Goal: Task Accomplishment & Management: Use online tool/utility

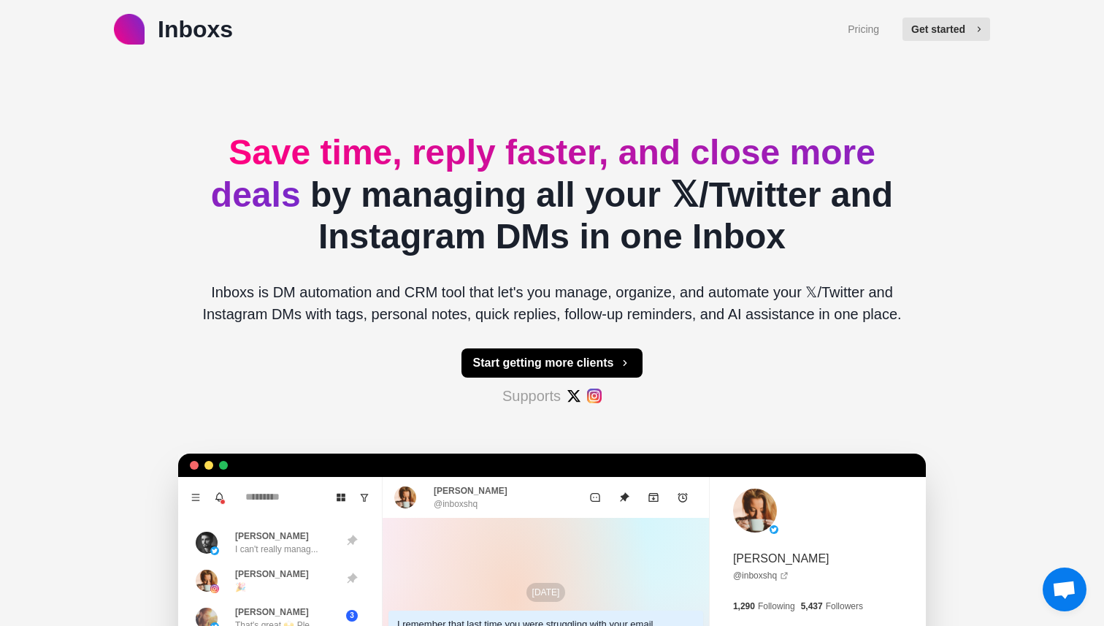
click at [909, 28] on button "Get started" at bounding box center [947, 29] width 88 height 23
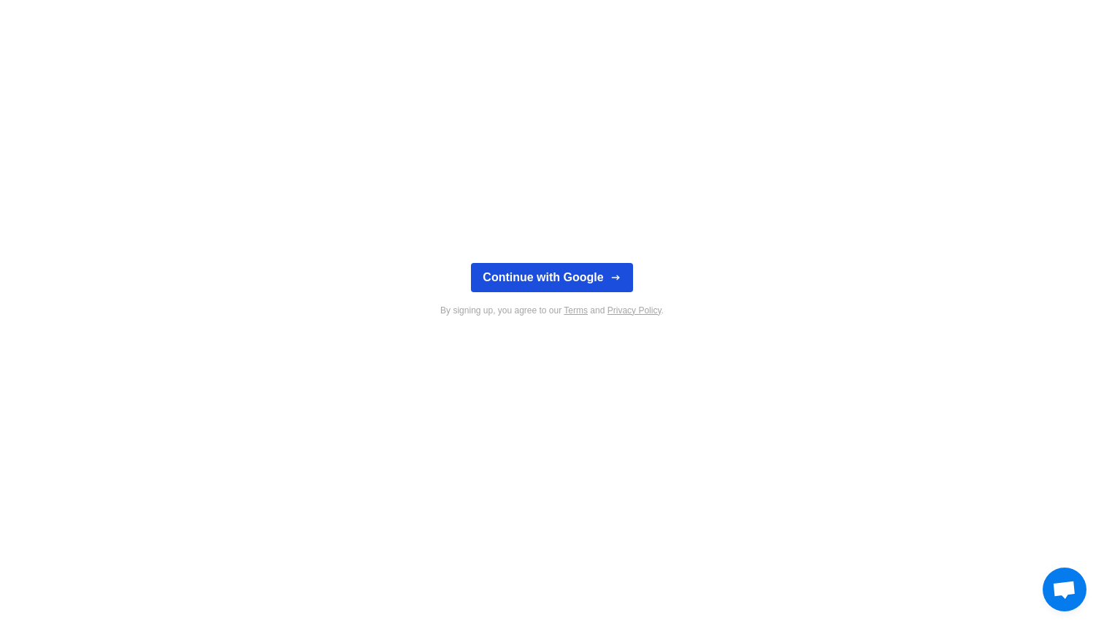
click at [595, 273] on button "Continue with Google" at bounding box center [551, 277] width 161 height 29
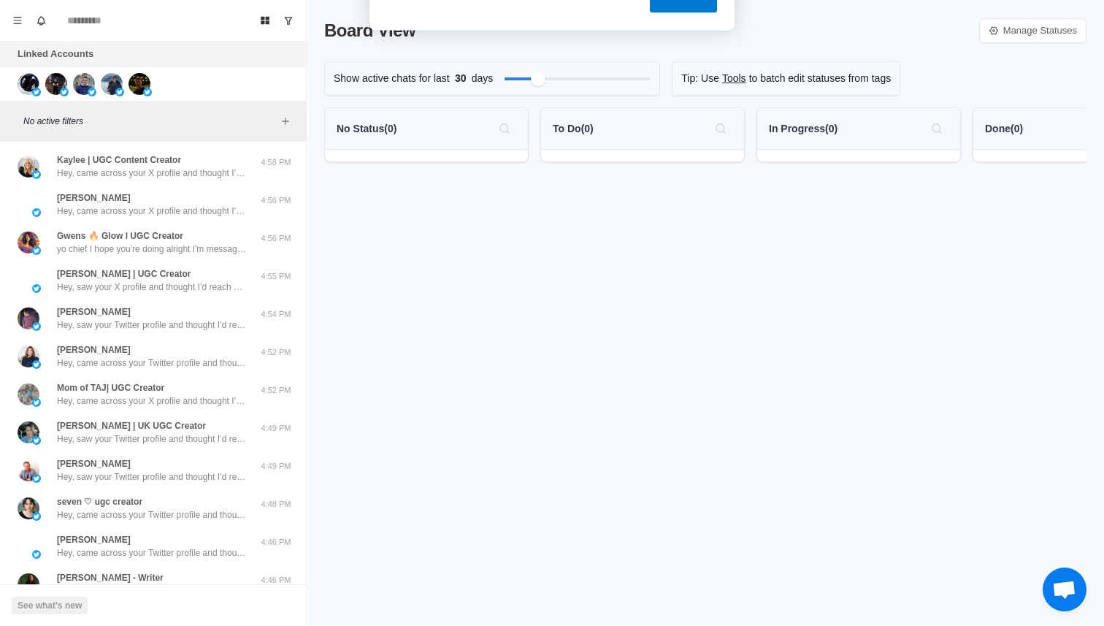
click at [623, 104] on button "Cancel" at bounding box center [603, 94] width 77 height 37
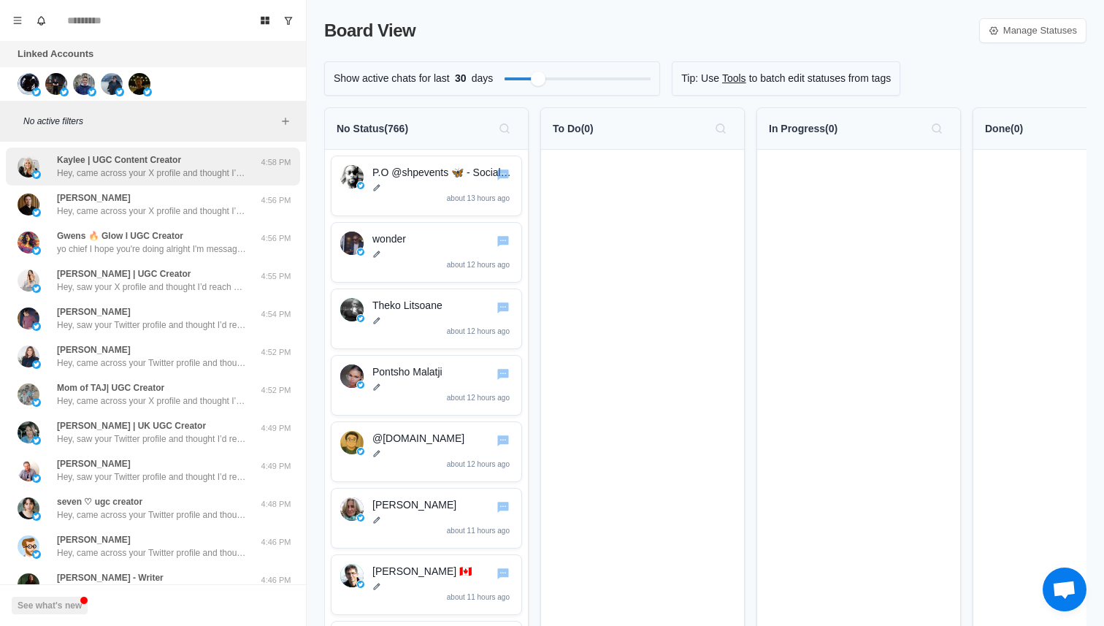
click at [152, 183] on div "[PERSON_NAME] | UGC Content Creator Hey, came across your X profile and thought…" at bounding box center [153, 167] width 294 height 38
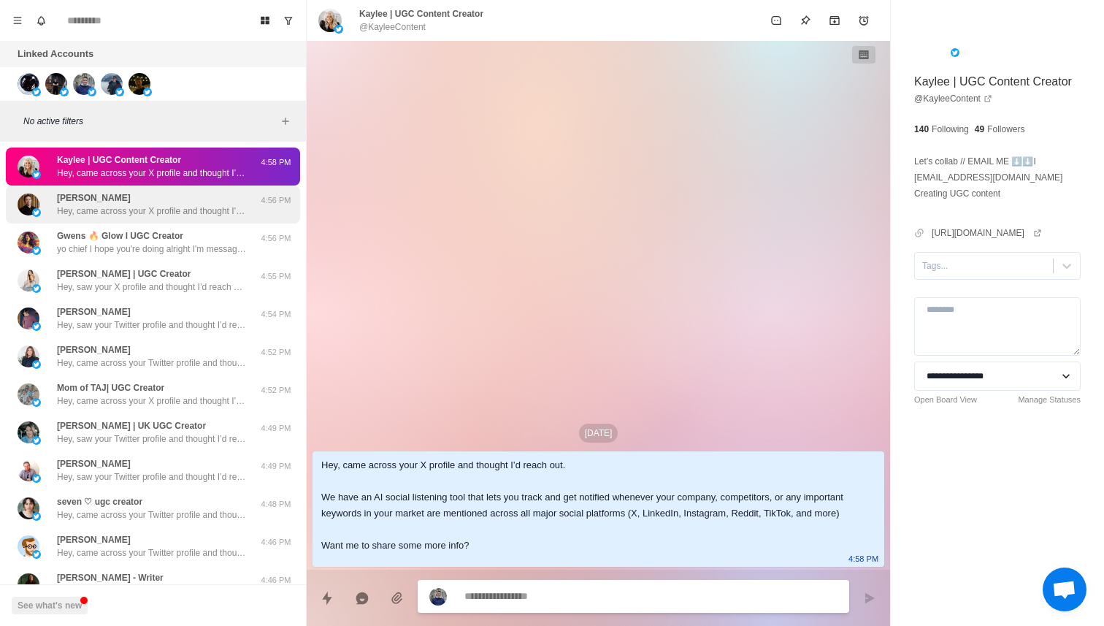
click at [169, 217] on p "Hey, came across your X profile and thought I’d reach out. We have an AI social…" at bounding box center [152, 211] width 190 height 13
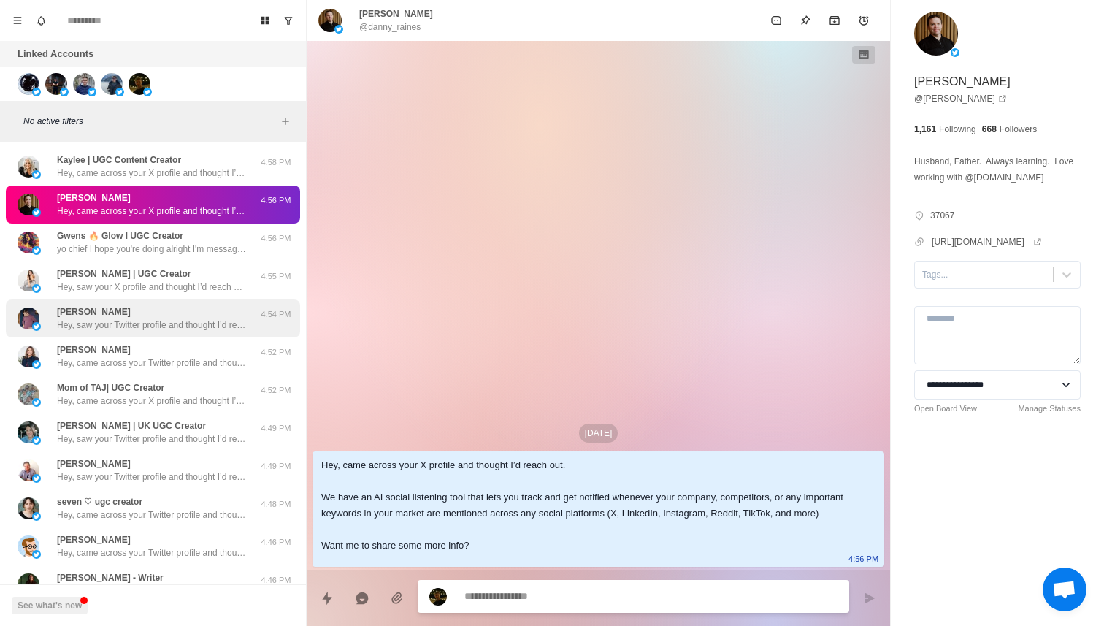
click at [139, 315] on div "[PERSON_NAME] Hey, saw your Twitter profile and thought I’d reach out. We have …" at bounding box center [152, 318] width 190 height 26
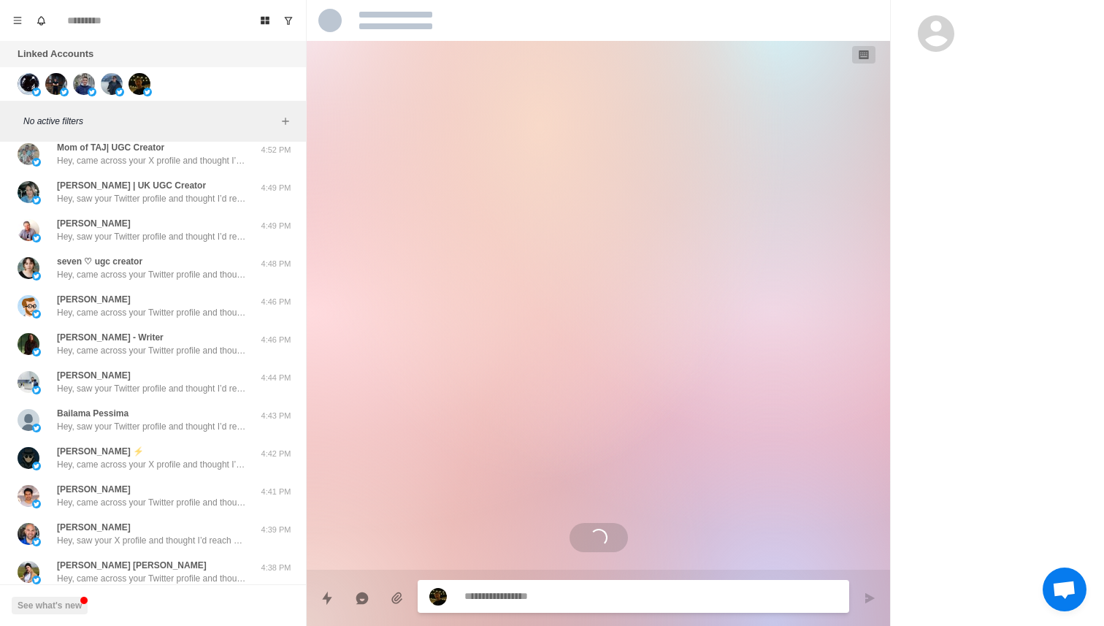
scroll to position [386, 0]
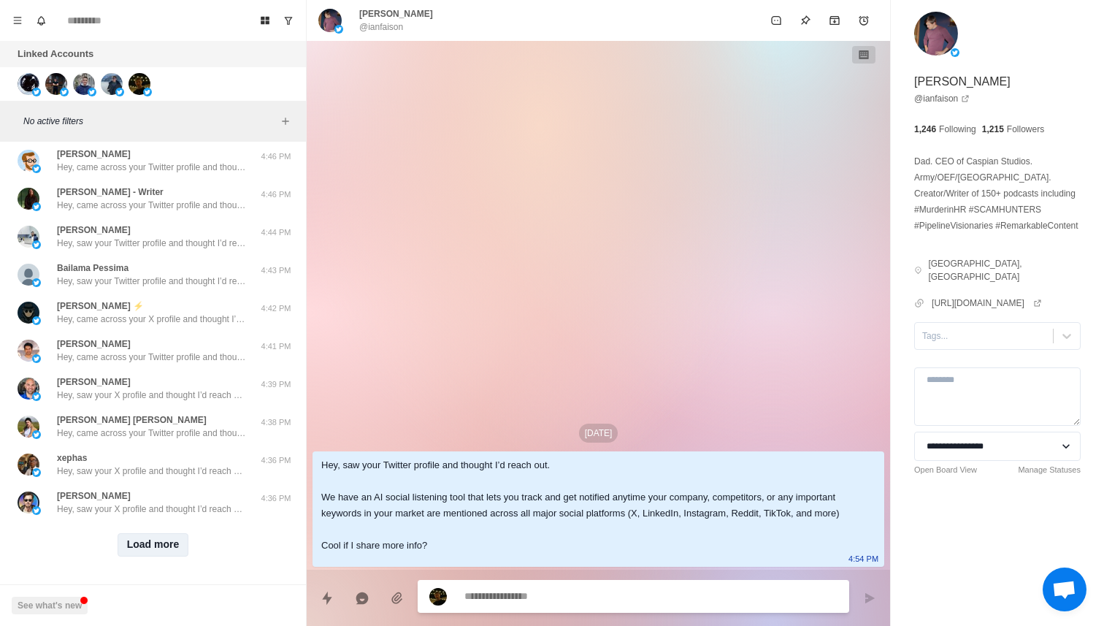
click at [158, 539] on button "Load more" at bounding box center [154, 544] width 72 height 23
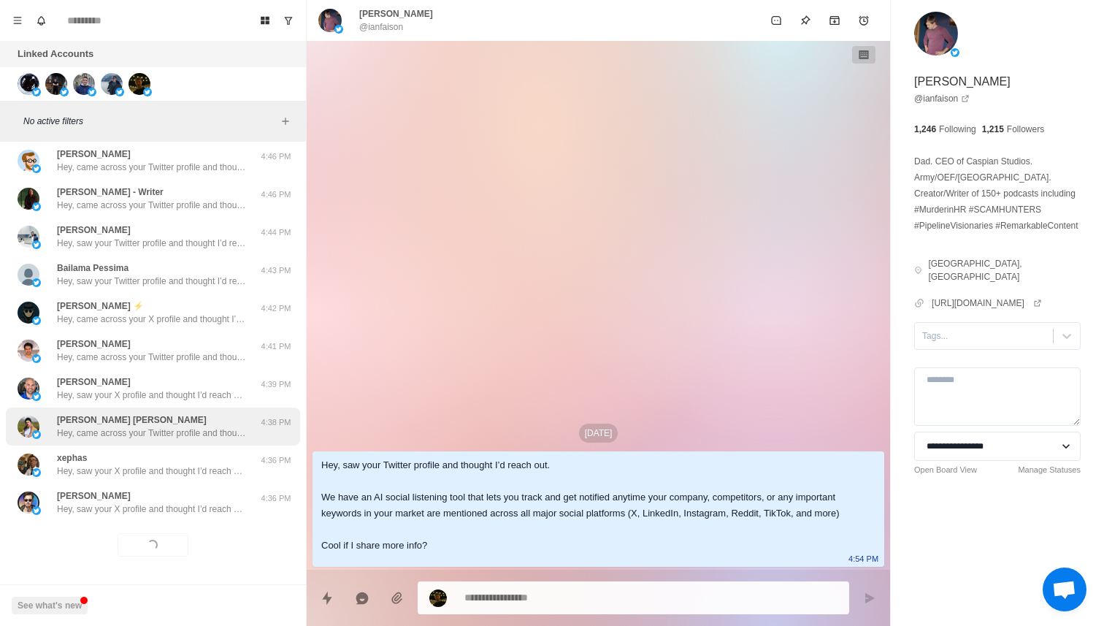
scroll to position [0, 0]
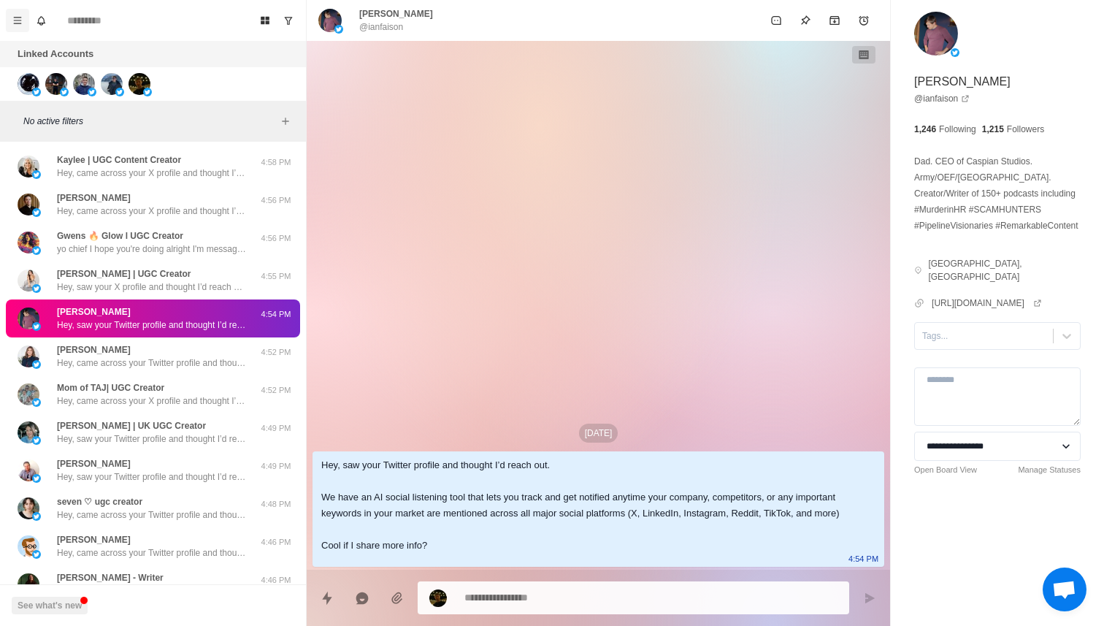
click at [13, 22] on icon "Menu" at bounding box center [17, 20] width 10 height 10
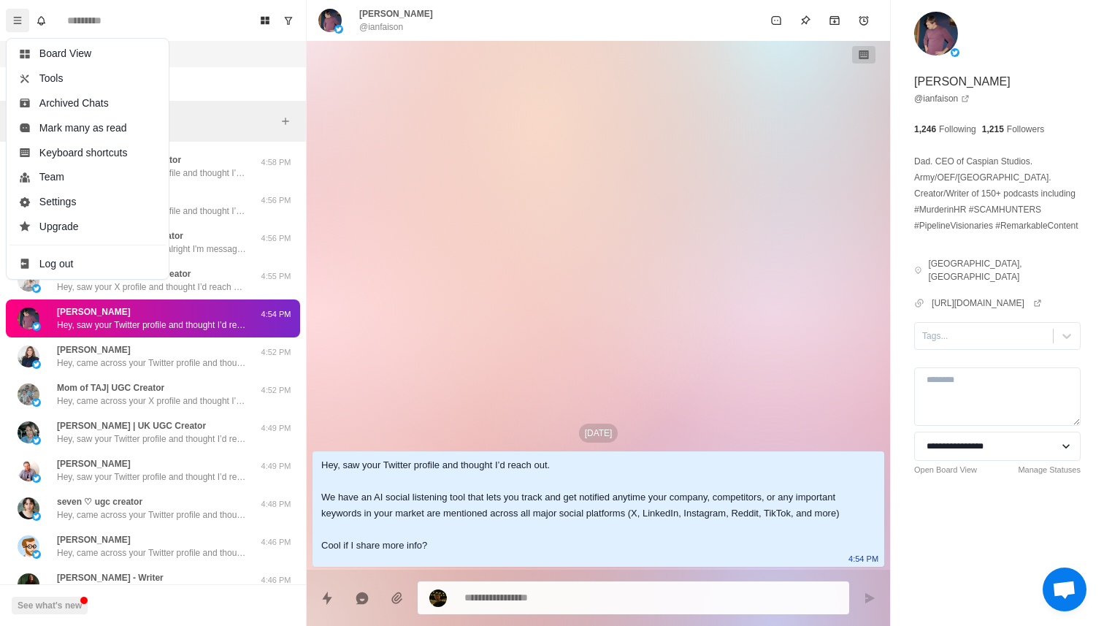
click at [18, 21] on icon "Menu" at bounding box center [17, 20] width 10 height 10
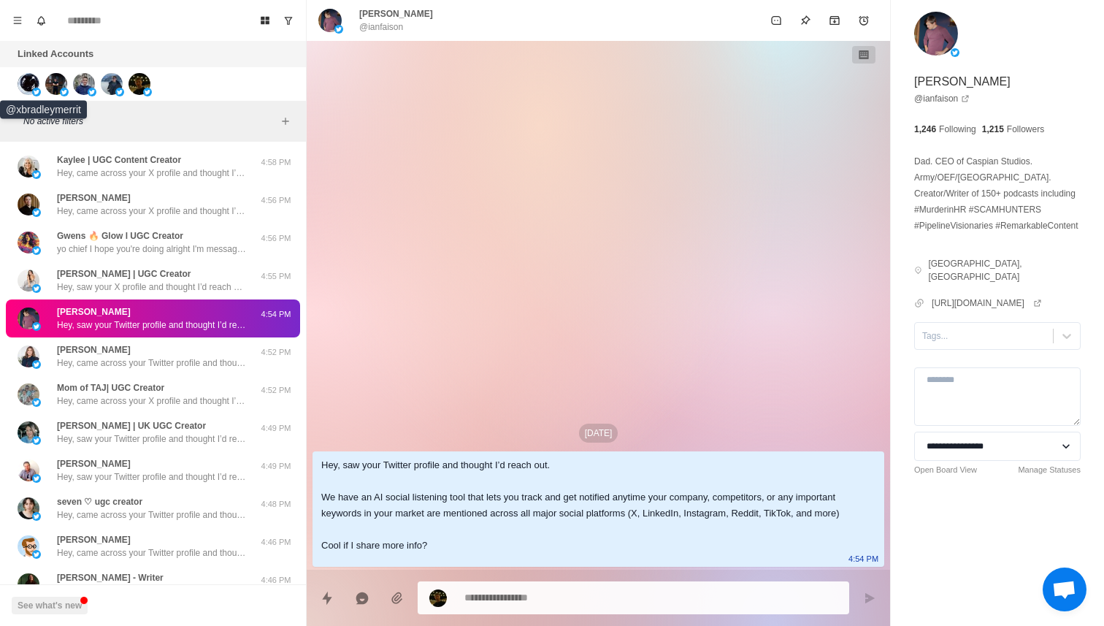
click at [33, 84] on img at bounding box center [29, 84] width 22 height 22
click at [51, 84] on img at bounding box center [56, 84] width 22 height 22
click at [71, 85] on div at bounding box center [64, 84] width 39 height 22
click at [32, 83] on img at bounding box center [29, 84] width 22 height 22
click at [285, 19] on icon "Show unread conversations" at bounding box center [288, 20] width 10 height 10
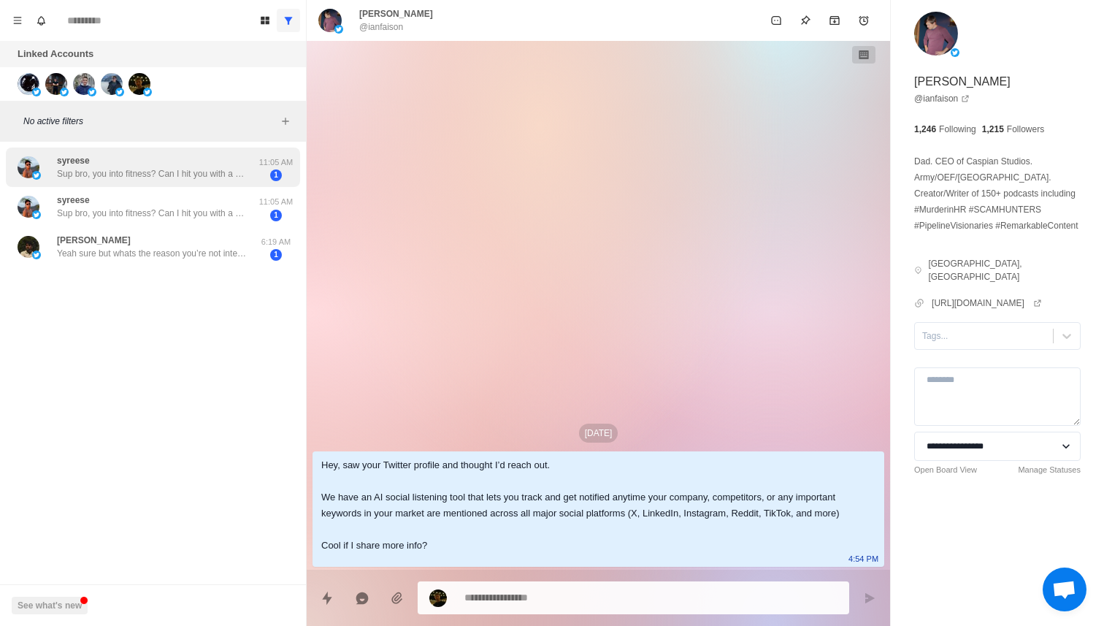
click at [156, 174] on p "Sup bro, you into fitness? Can I hit you with a quick Q?" at bounding box center [152, 173] width 190 height 13
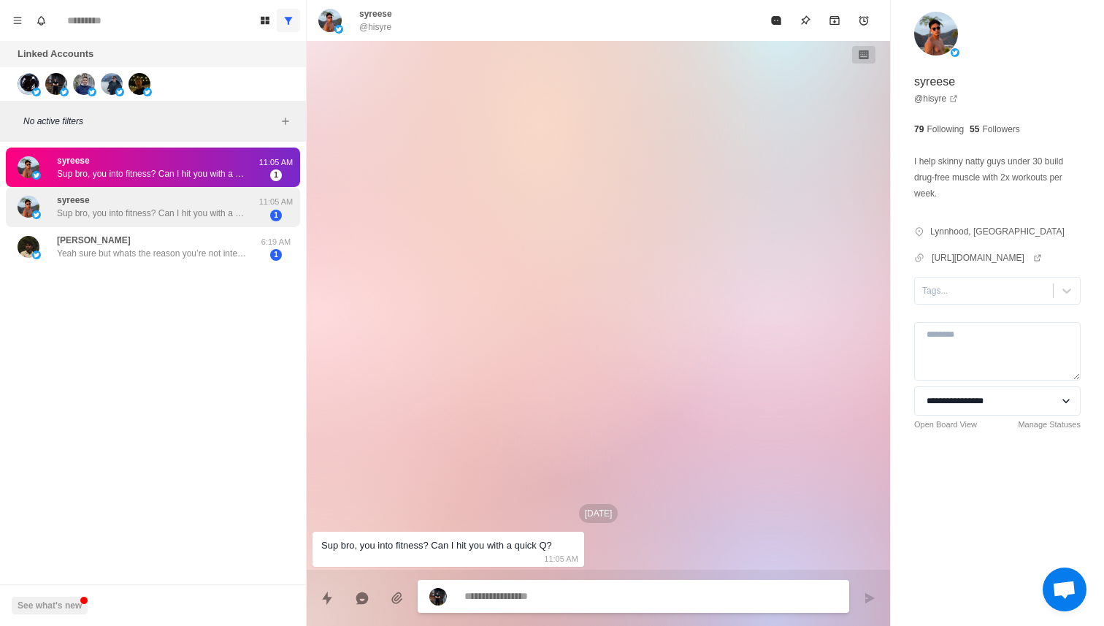
click at [158, 217] on p "Sup bro, you into fitness? Can I hit you with a quick Q?" at bounding box center [152, 213] width 190 height 13
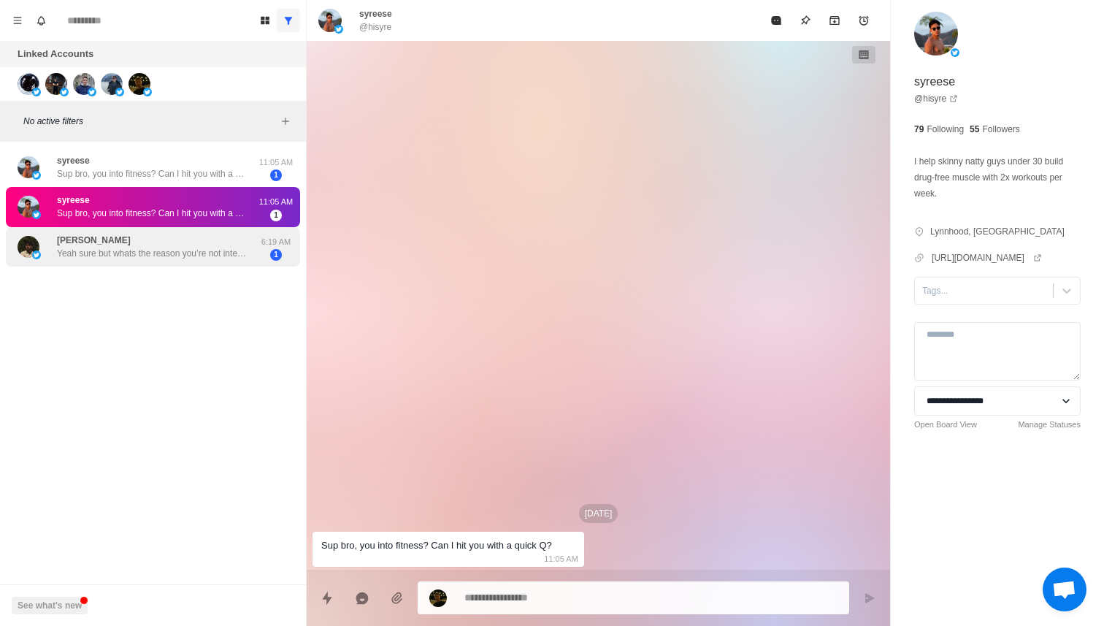
click at [173, 248] on p "Yeah sure but whats the reason you’re not interested" at bounding box center [152, 253] width 190 height 13
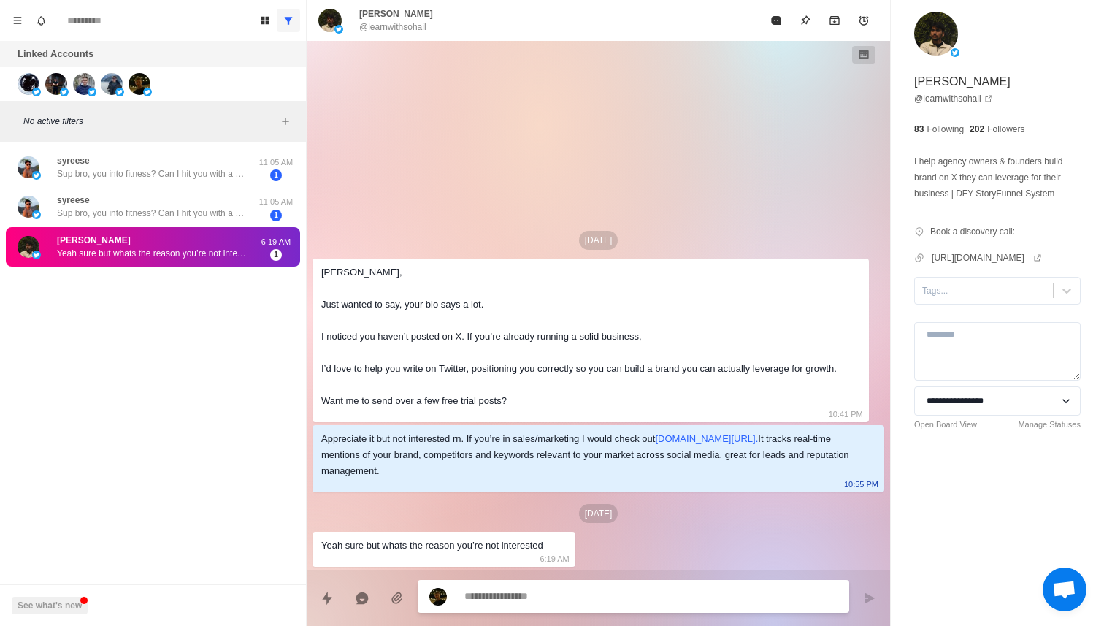
click at [381, 292] on div "[PERSON_NAME], Just wanted to say, your bio says a lot. I noticed you haven’t p…" at bounding box center [579, 336] width 516 height 145
click at [399, 299] on div "[PERSON_NAME], Just wanted to say, your bio says a lot. I noticed you haven’t p…" at bounding box center [579, 336] width 516 height 145
click at [685, 429] on div "Appreciate it but not interested rn. If you’re in sales/marketing I would check…" at bounding box center [599, 458] width 572 height 67
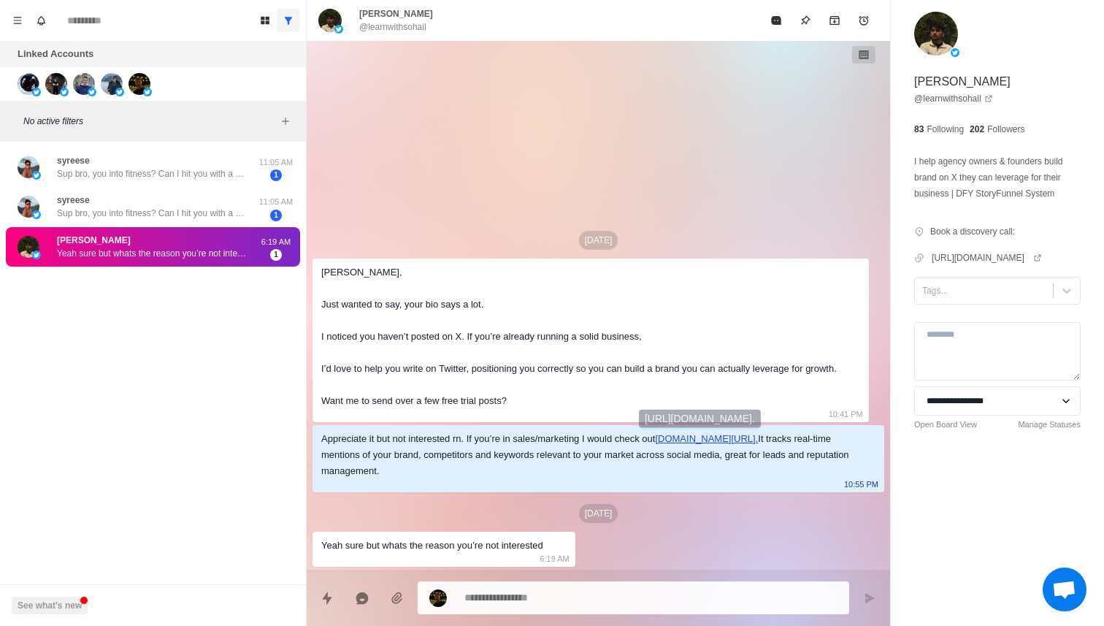
click at [690, 435] on link "[DOMAIN_NAME][URL]." at bounding box center [706, 438] width 103 height 11
click at [294, 13] on button "Show all conversations" at bounding box center [288, 20] width 23 height 23
type textarea "*"
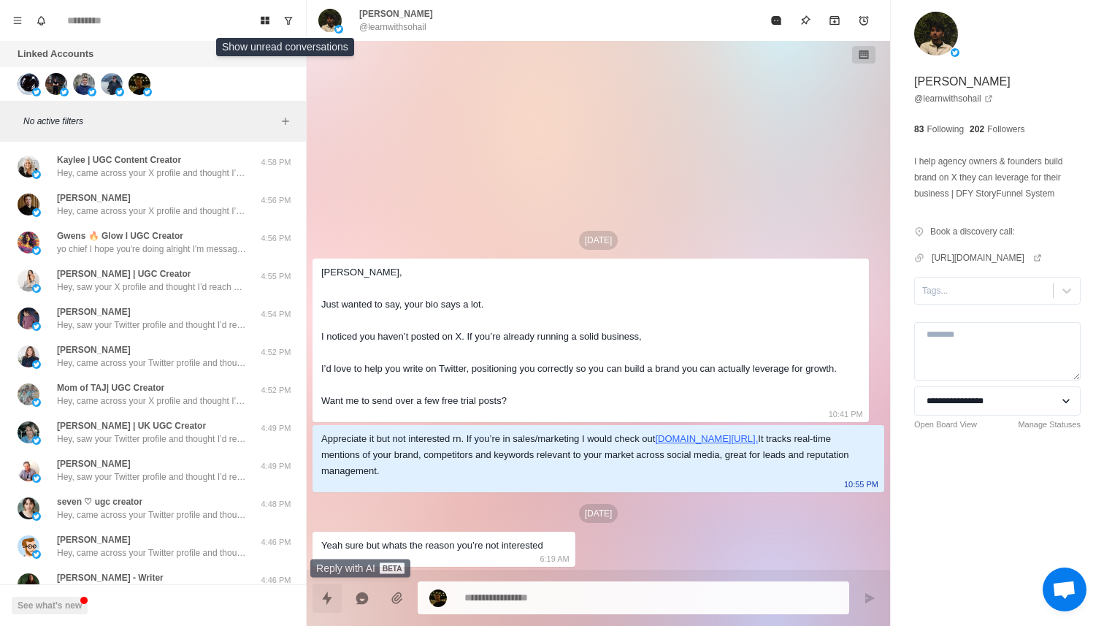
click at [320, 604] on icon "Quick replies" at bounding box center [327, 598] width 15 height 15
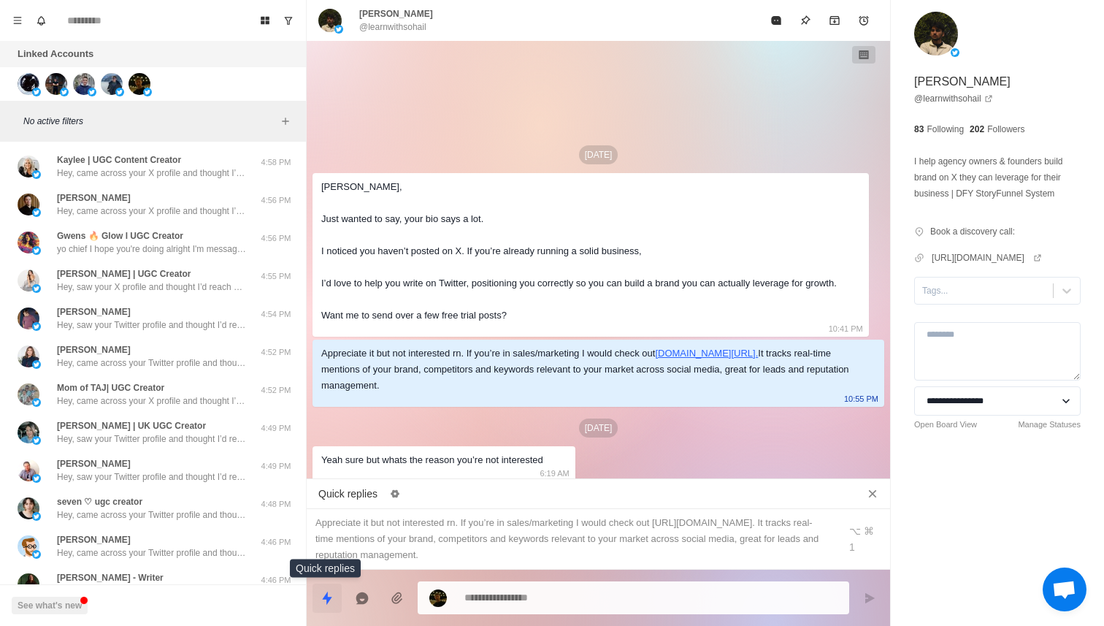
click at [332, 592] on icon "Quick replies" at bounding box center [327, 598] width 15 height 15
type textarea "*"
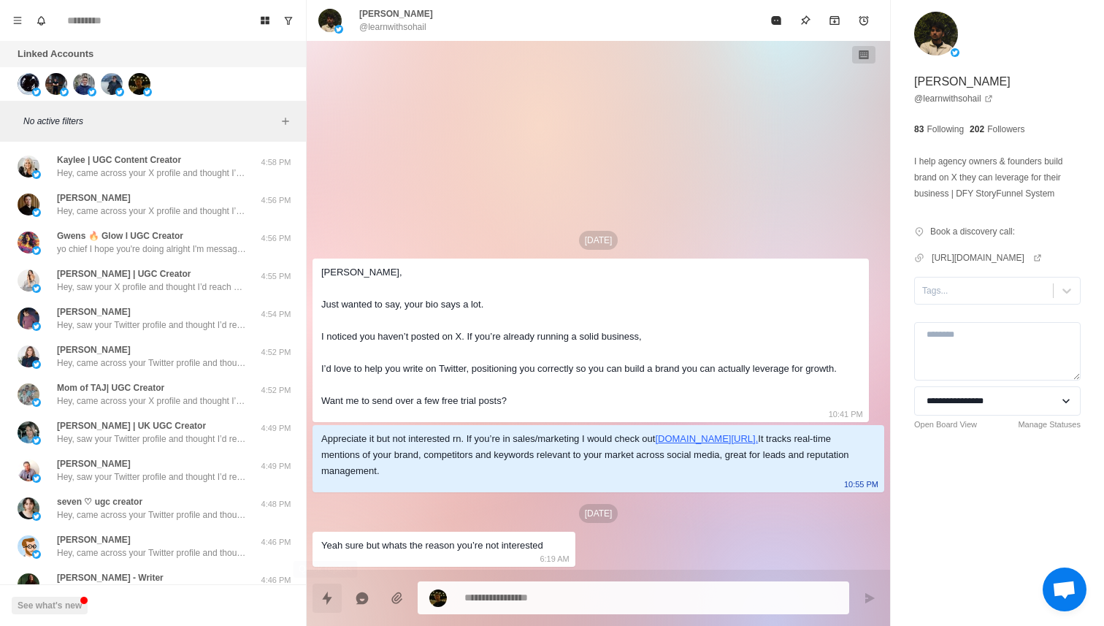
click at [332, 592] on icon "Quick replies" at bounding box center [327, 598] width 15 height 15
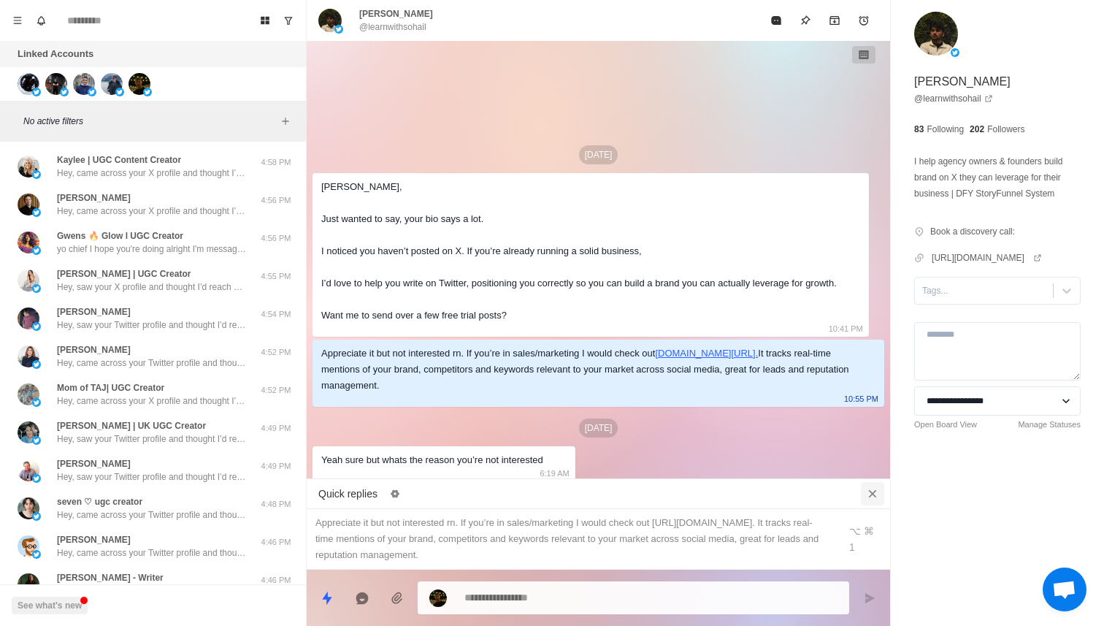
click at [875, 505] on button "Close quick replies" at bounding box center [872, 493] width 23 height 23
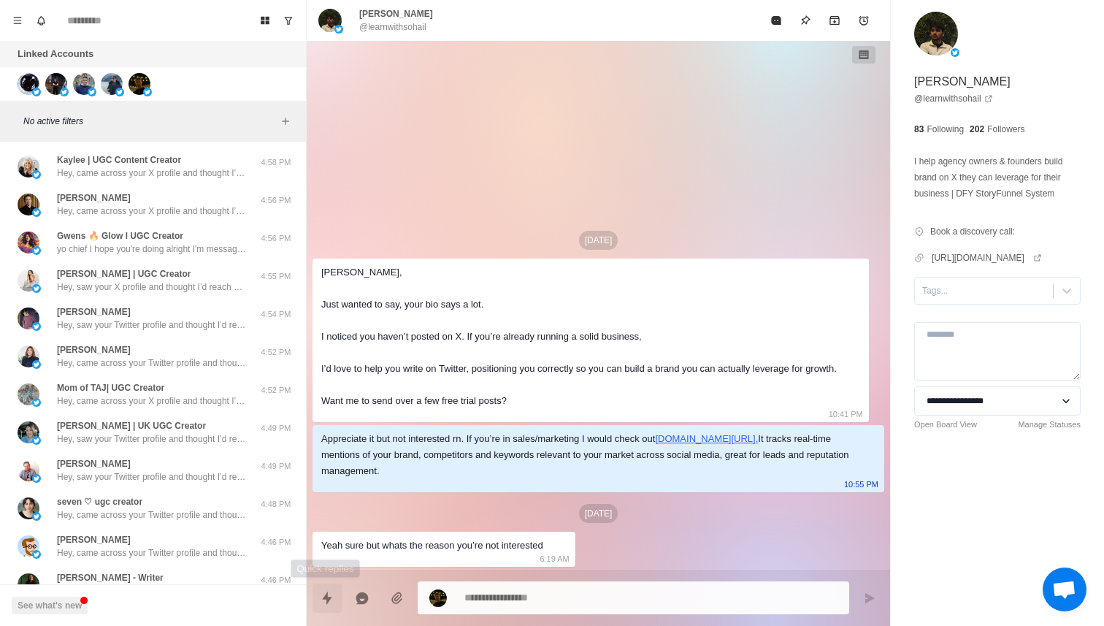
click at [332, 605] on button "Quick replies" at bounding box center [327, 598] width 29 height 29
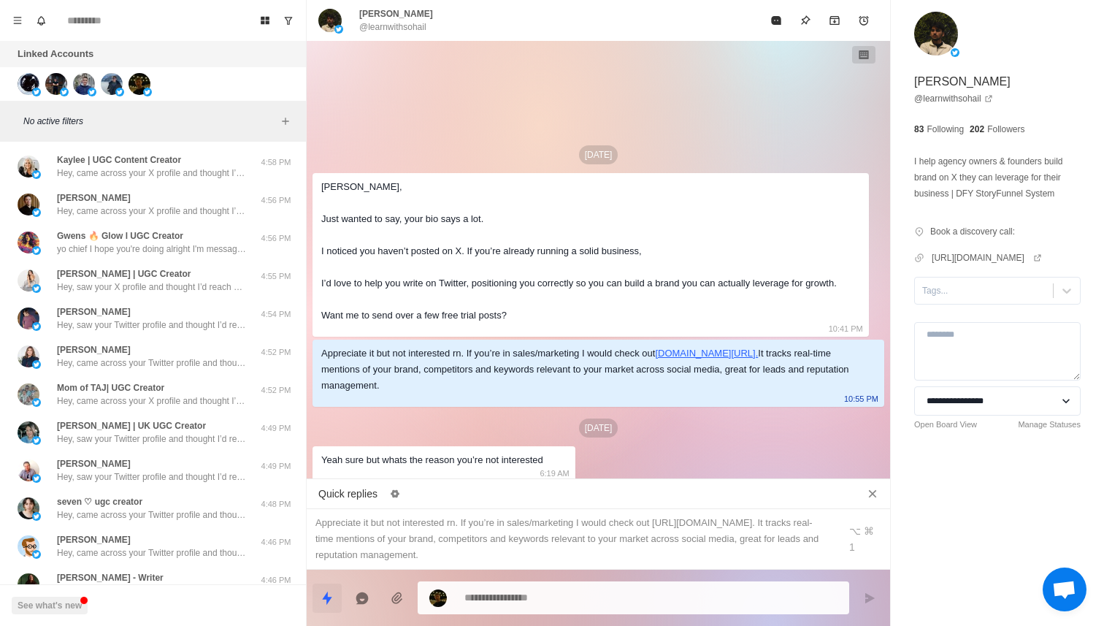
click at [332, 605] on button "Quick replies" at bounding box center [327, 598] width 29 height 29
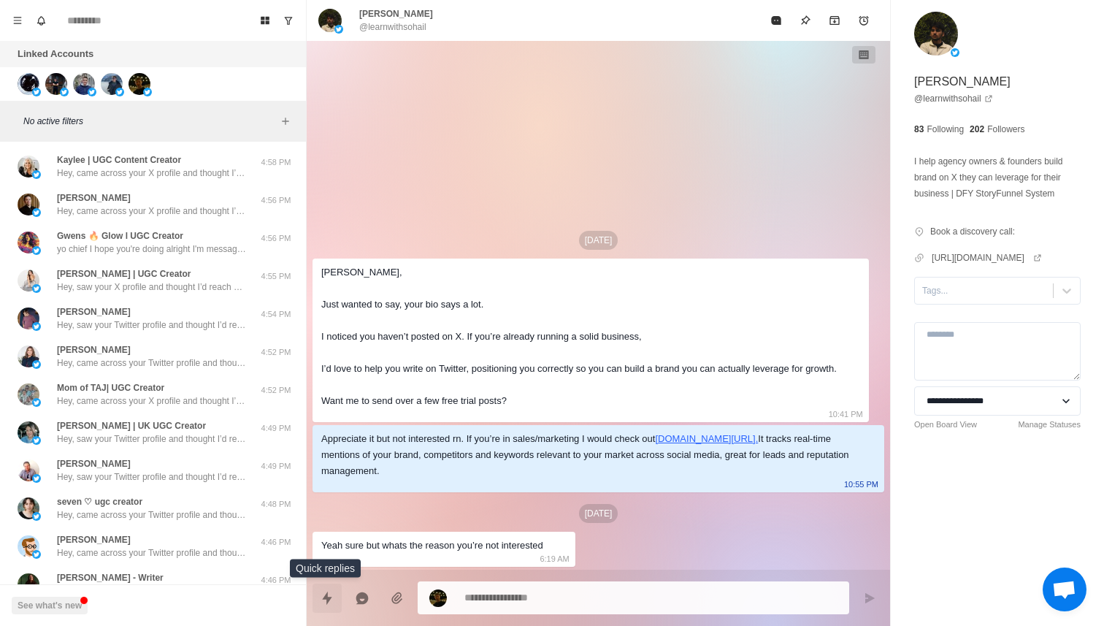
click at [322, 601] on icon "Quick replies" at bounding box center [327, 598] width 15 height 15
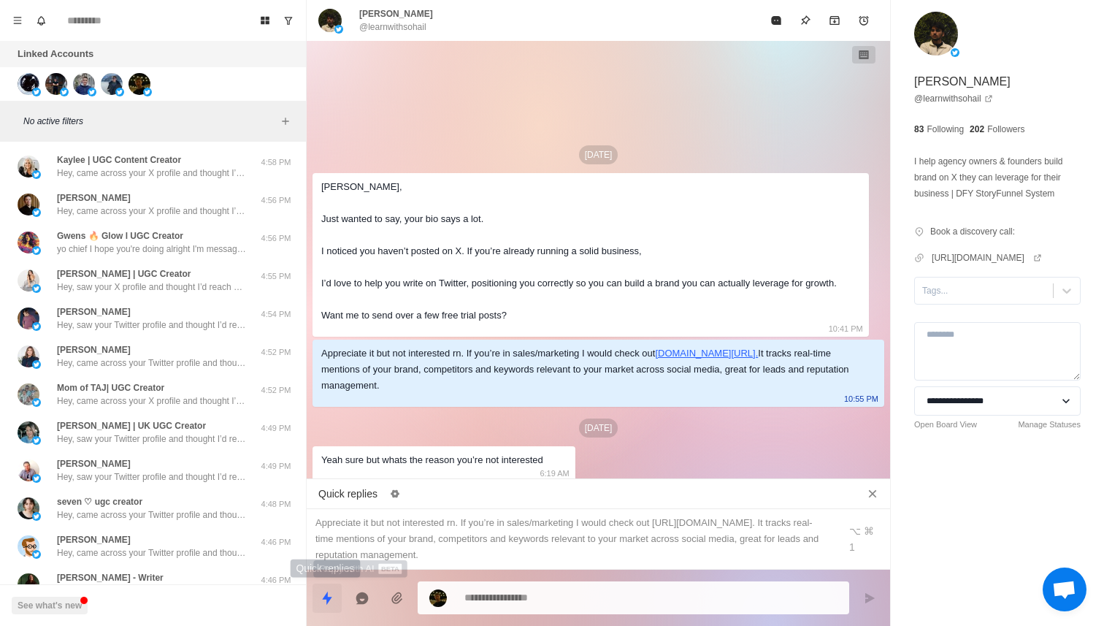
click at [321, 600] on icon "Quick replies" at bounding box center [327, 598] width 15 height 15
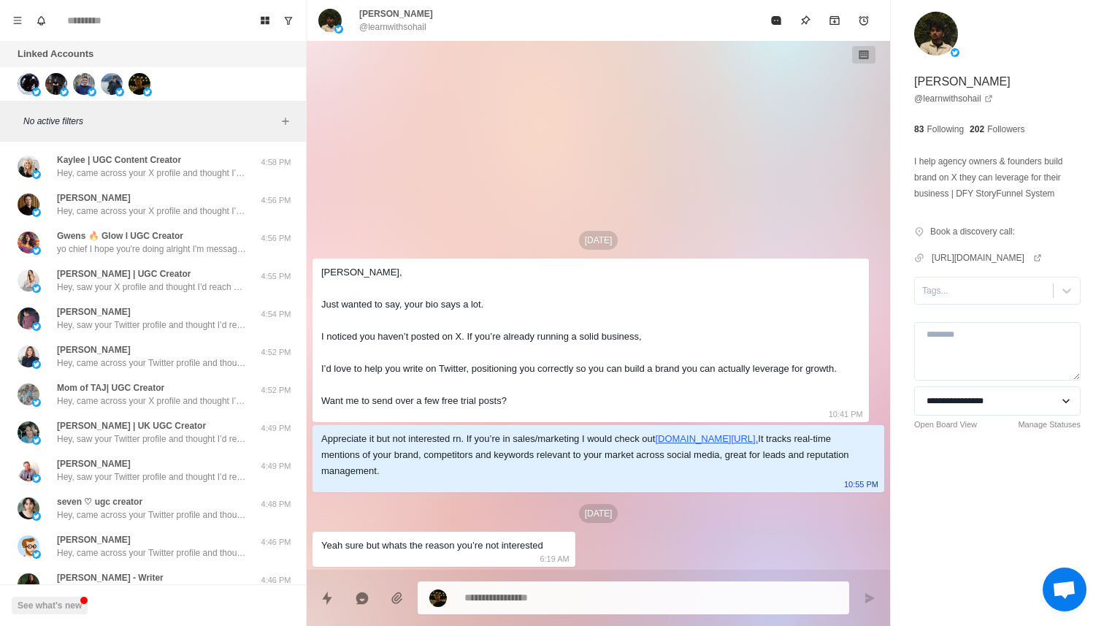
type textarea "*"
